Goal: Task Accomplishment & Management: Use online tool/utility

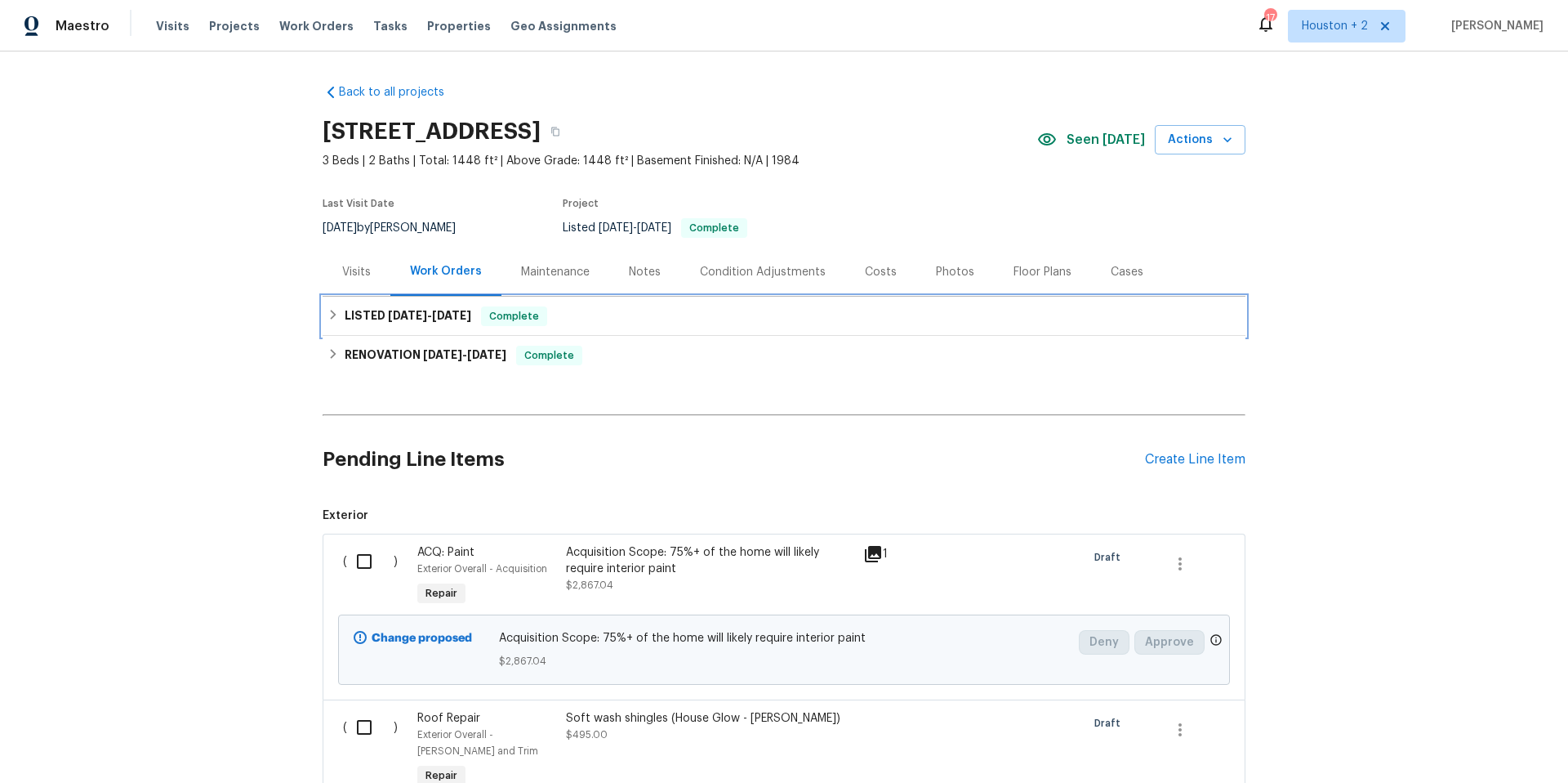
click at [396, 311] on span "[DATE]" at bounding box center [407, 315] width 39 height 12
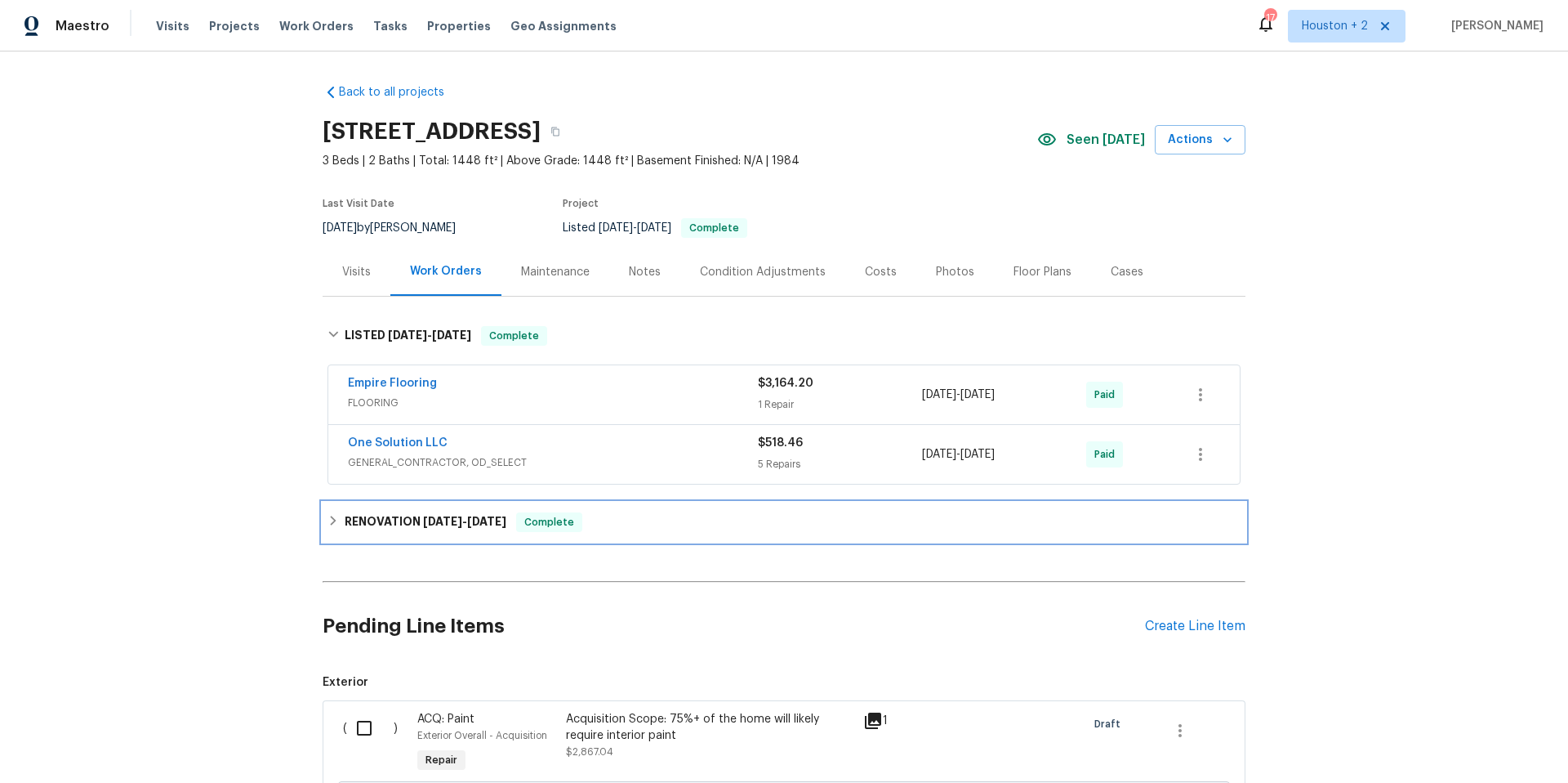
click at [456, 521] on span "[DATE] - [DATE]" at bounding box center [465, 521] width 83 height 12
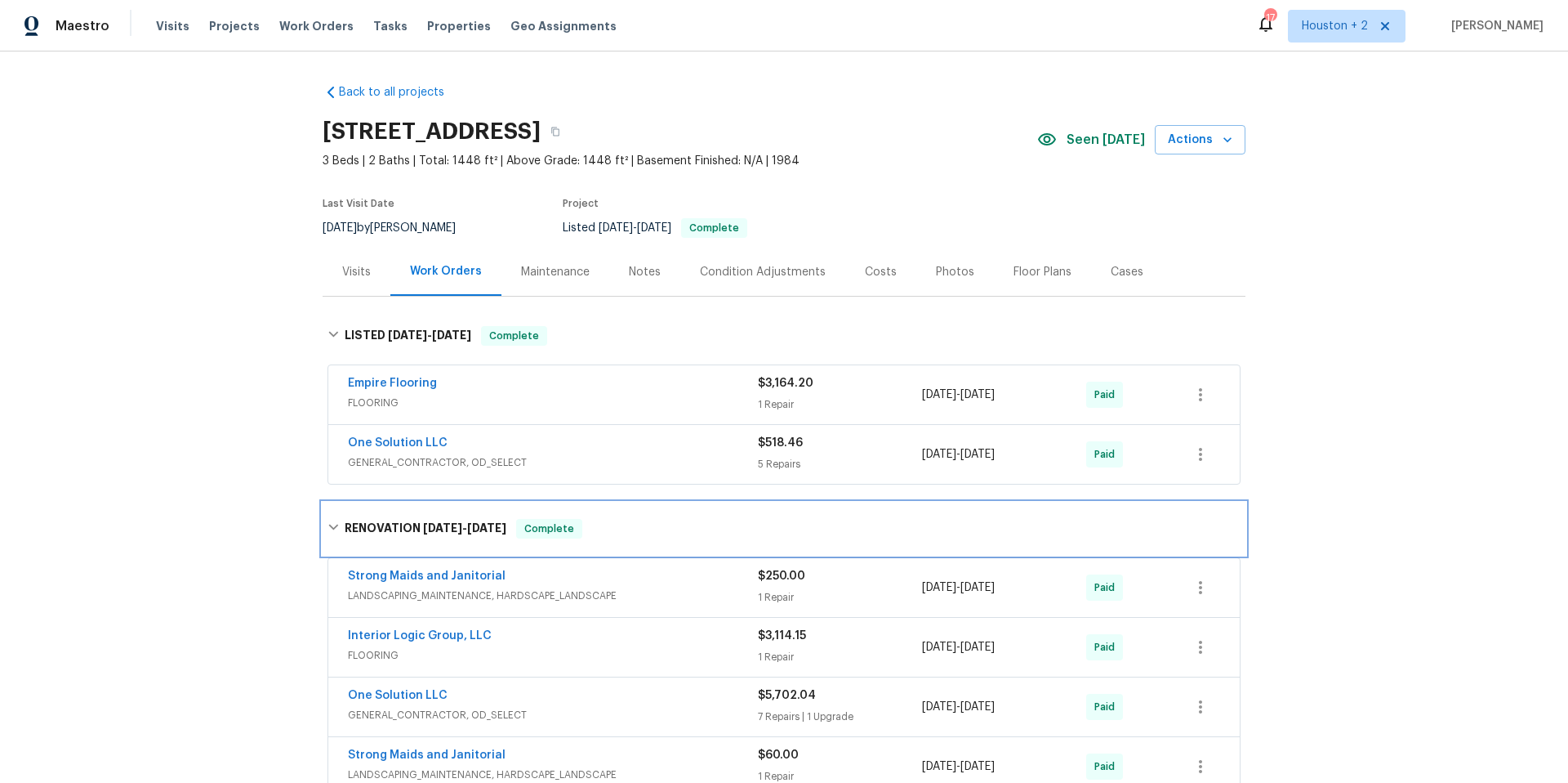
scroll to position [149, 0]
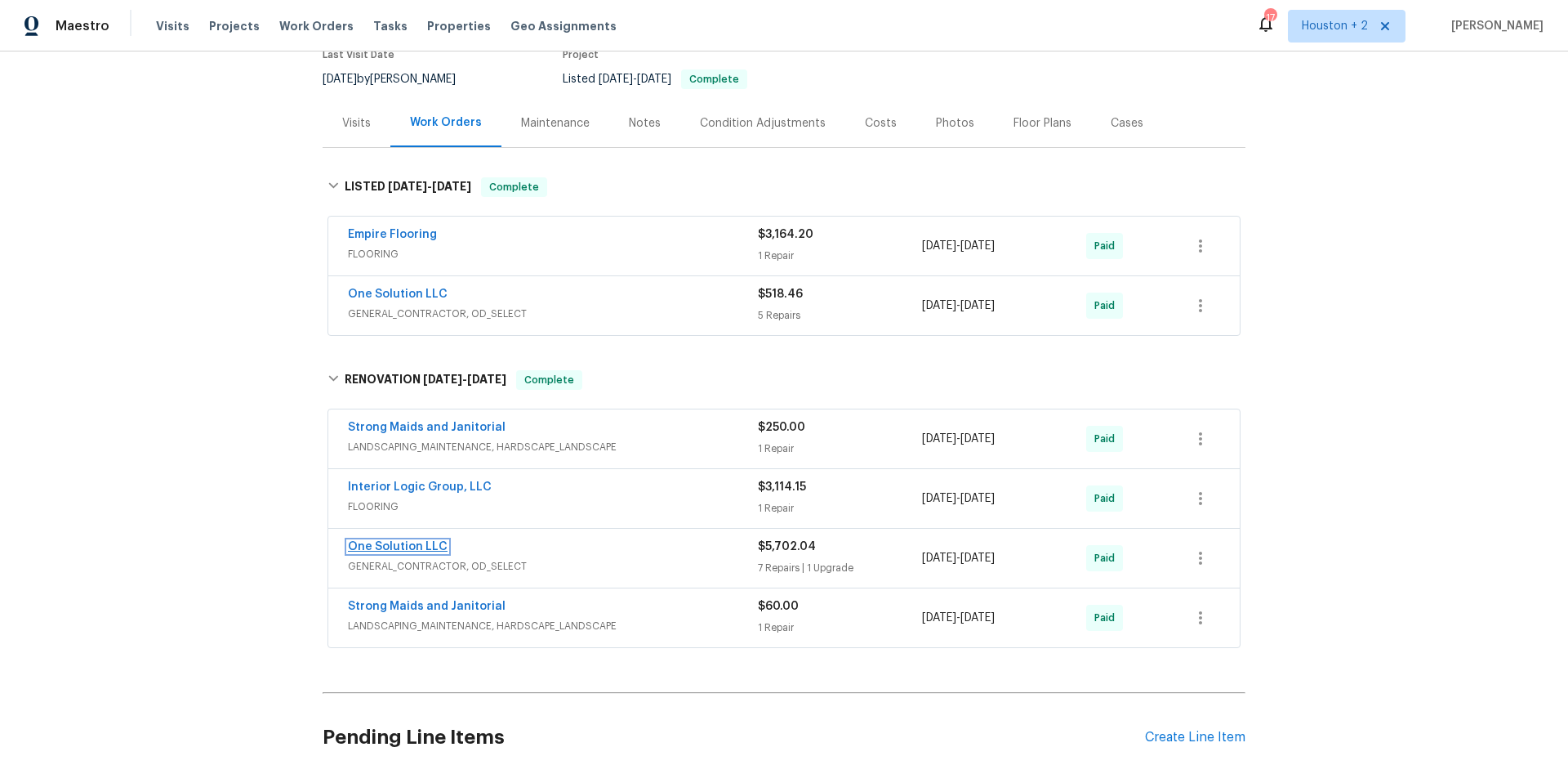
click at [410, 546] on link "One Solution LLC" at bounding box center [398, 546] width 100 height 12
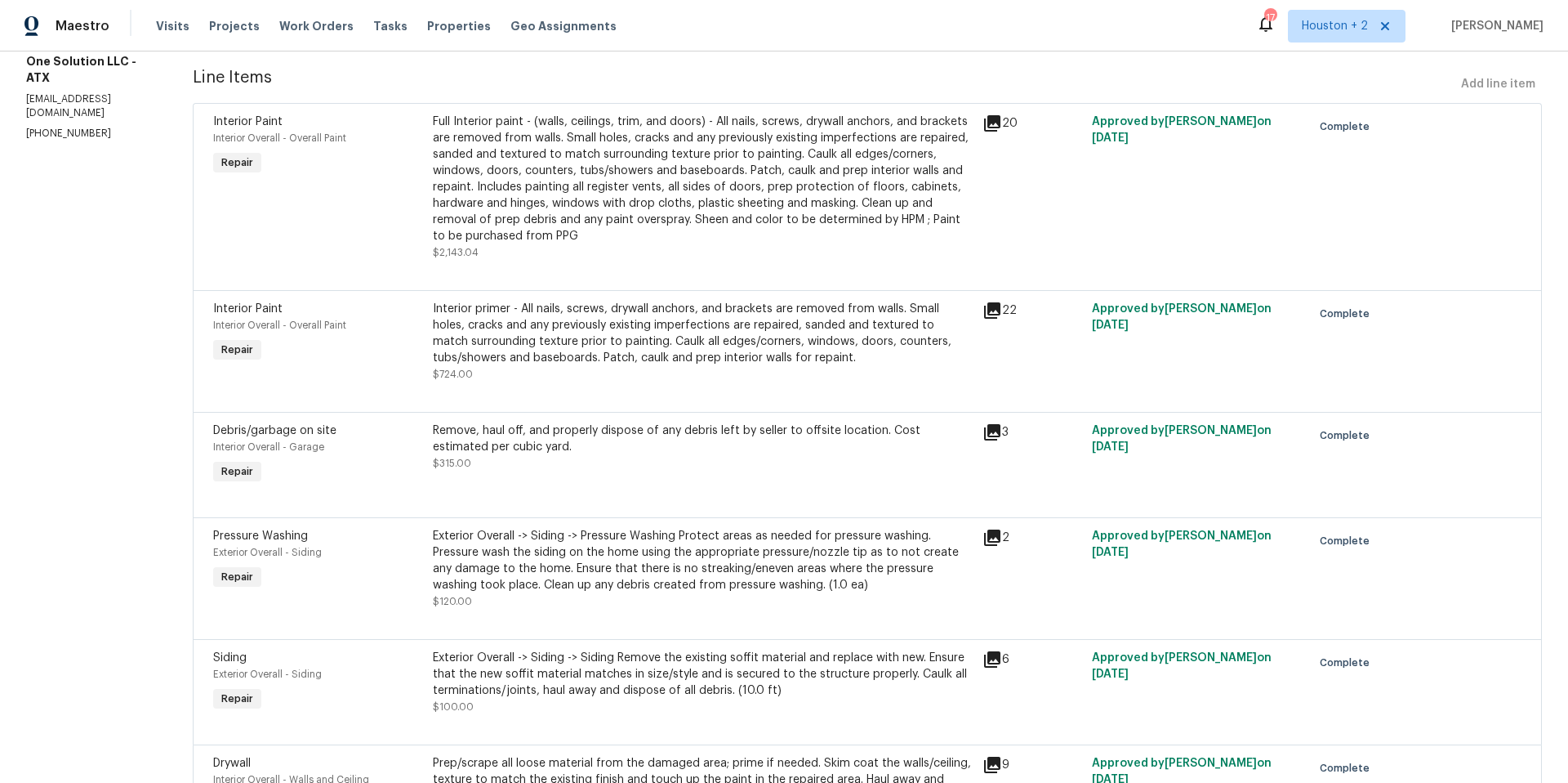
scroll to position [337, 0]
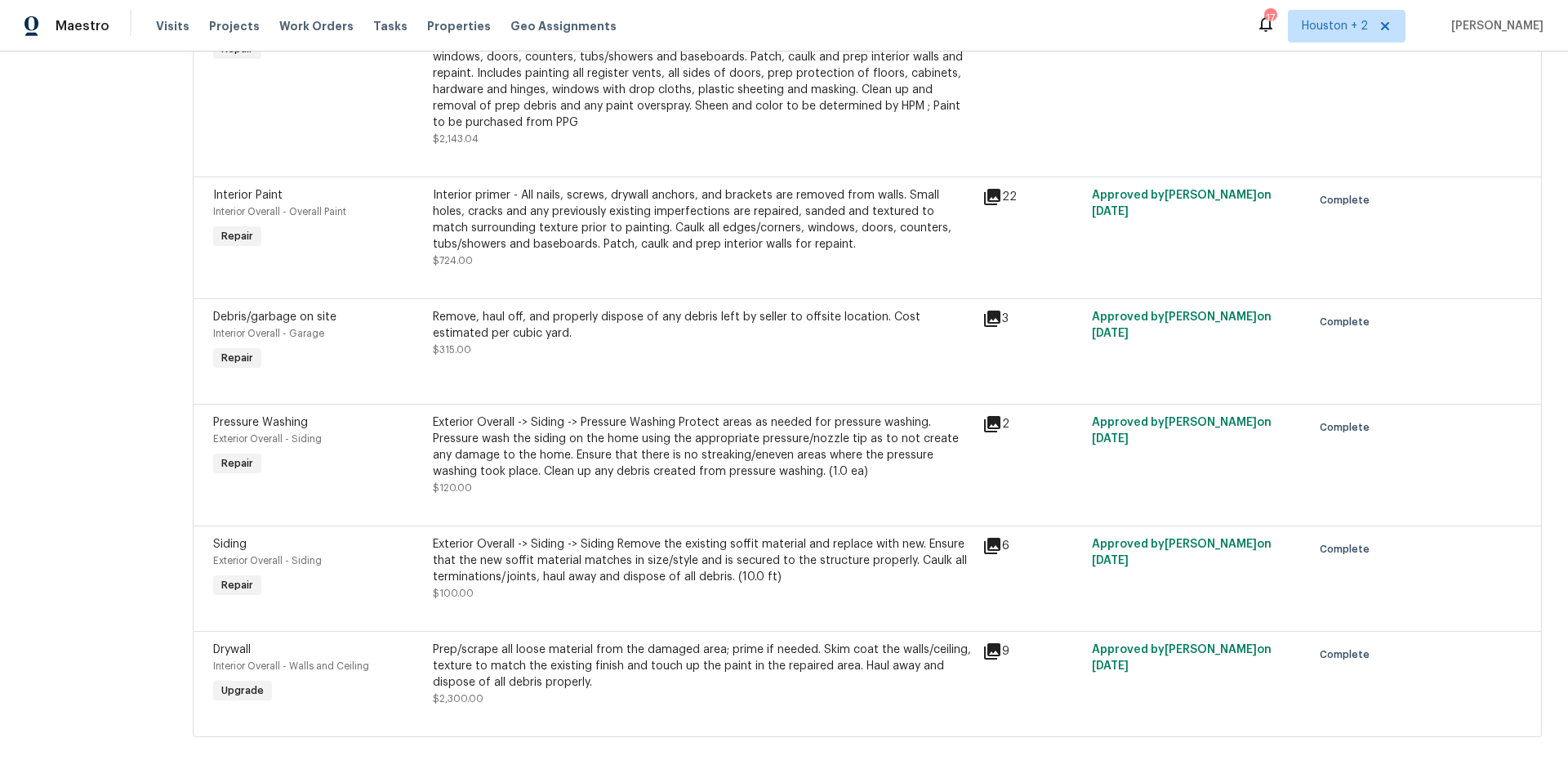
click at [990, 416] on icon at bounding box center [992, 424] width 16 height 16
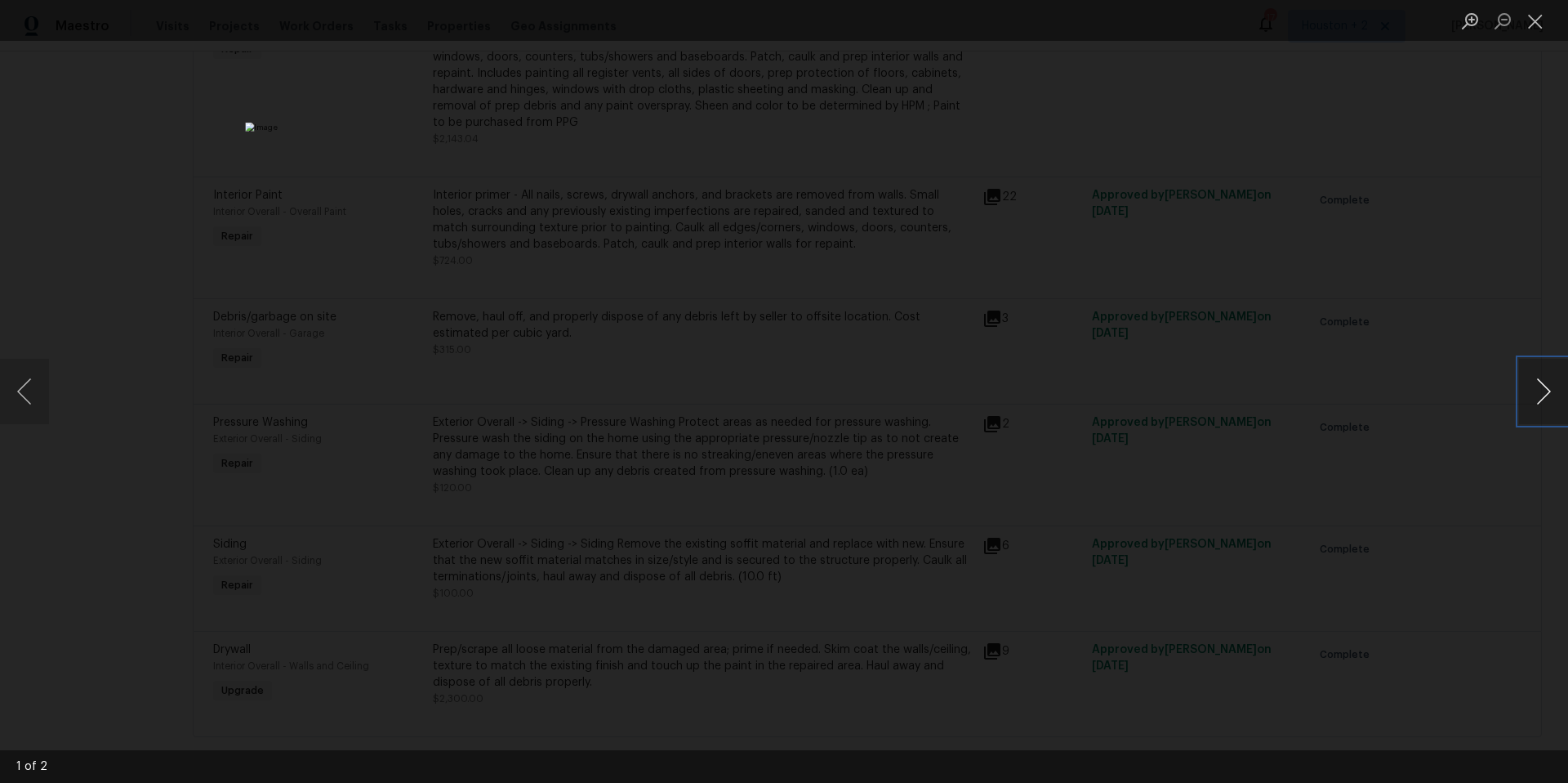
click at [1547, 399] on button "Next image" at bounding box center [1544, 392] width 49 height 65
click at [1546, 397] on button "Next image" at bounding box center [1544, 392] width 49 height 65
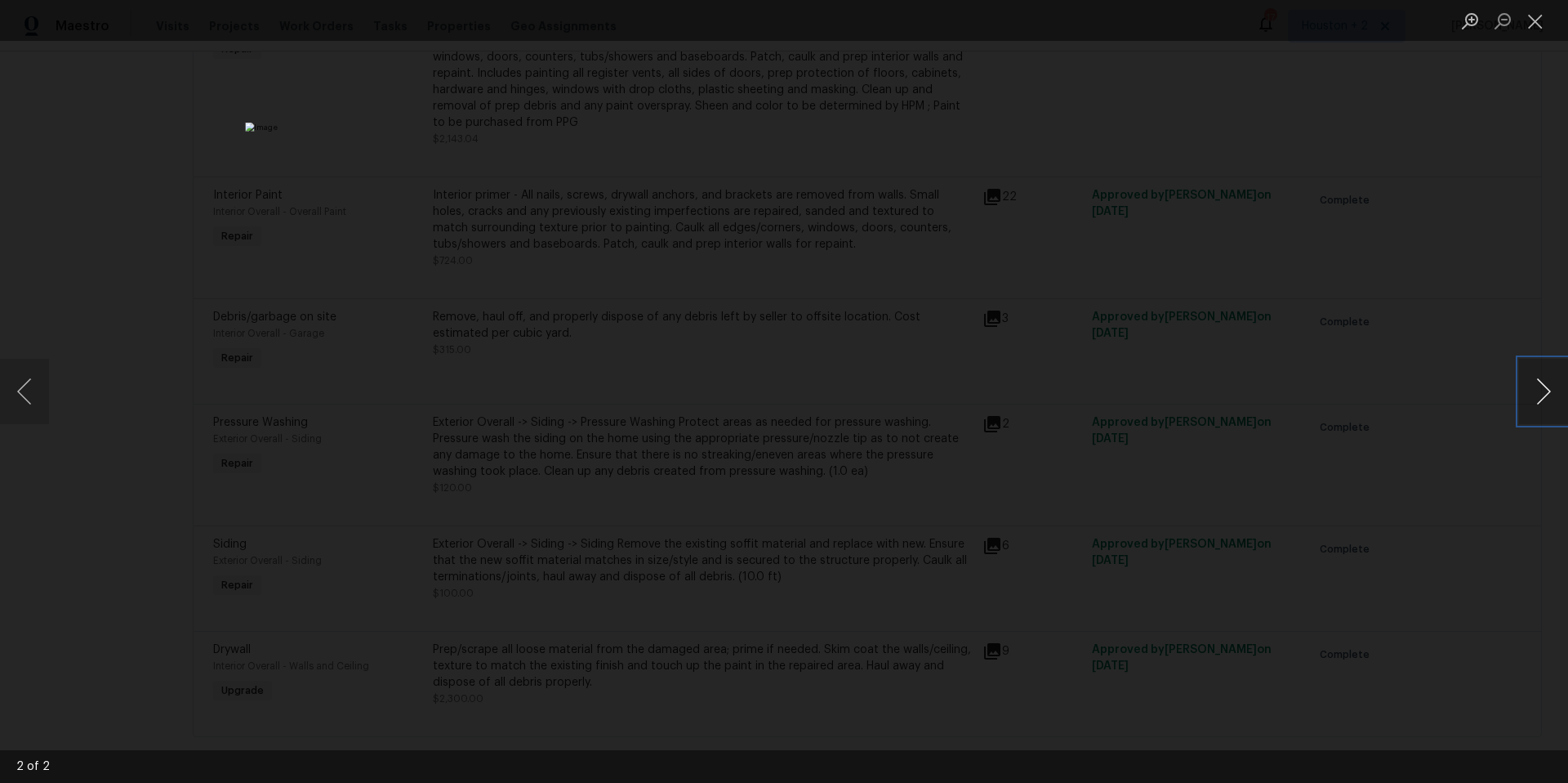
click at [1546, 397] on button "Next image" at bounding box center [1544, 392] width 49 height 65
click at [736, 412] on img "Lightbox" at bounding box center [783, 391] width 1077 height 537
click at [1527, 19] on button "Close lightbox" at bounding box center [1535, 21] width 33 height 29
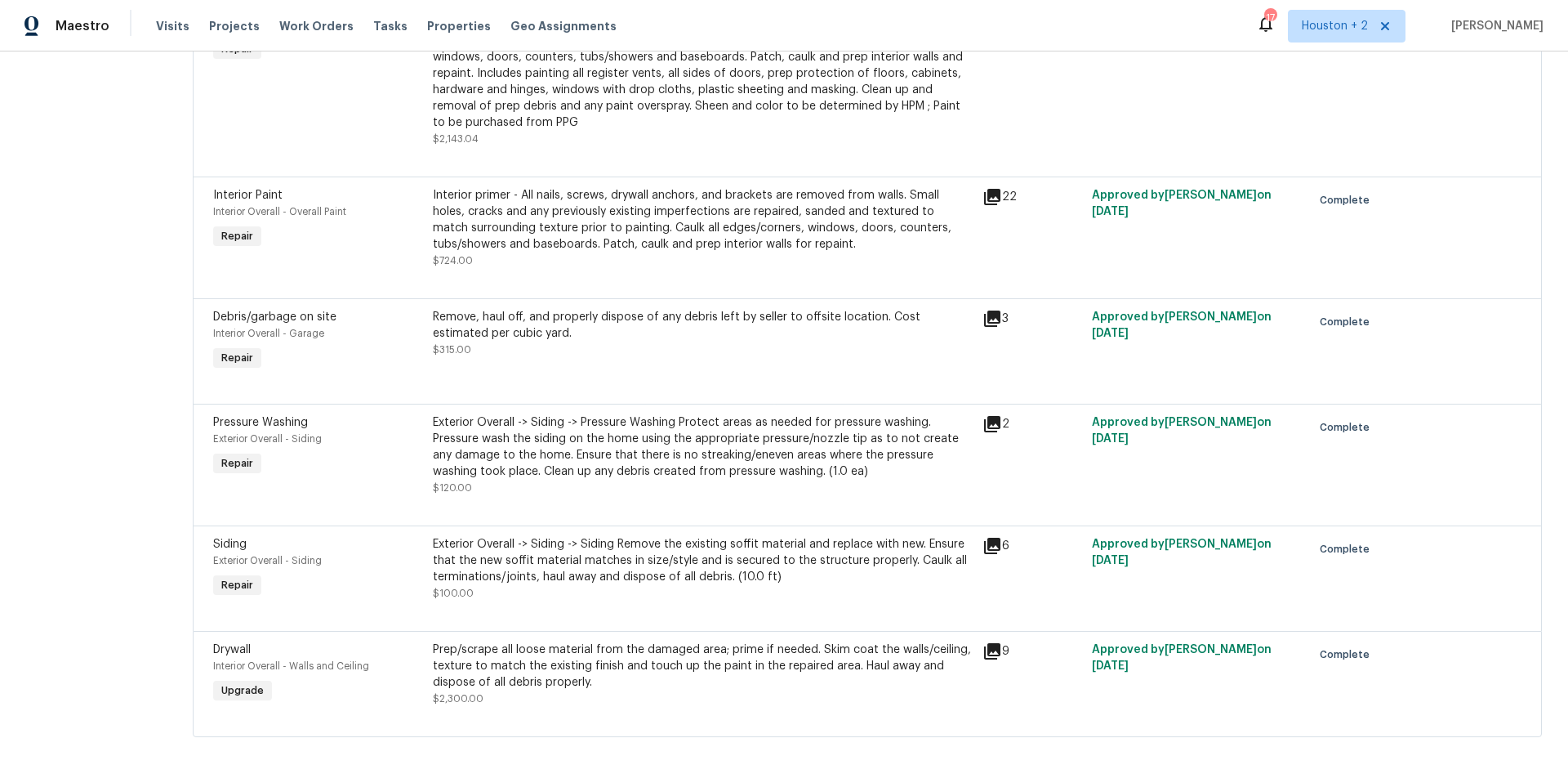
scroll to position [0, 0]
